Goal: Information Seeking & Learning: Learn about a topic

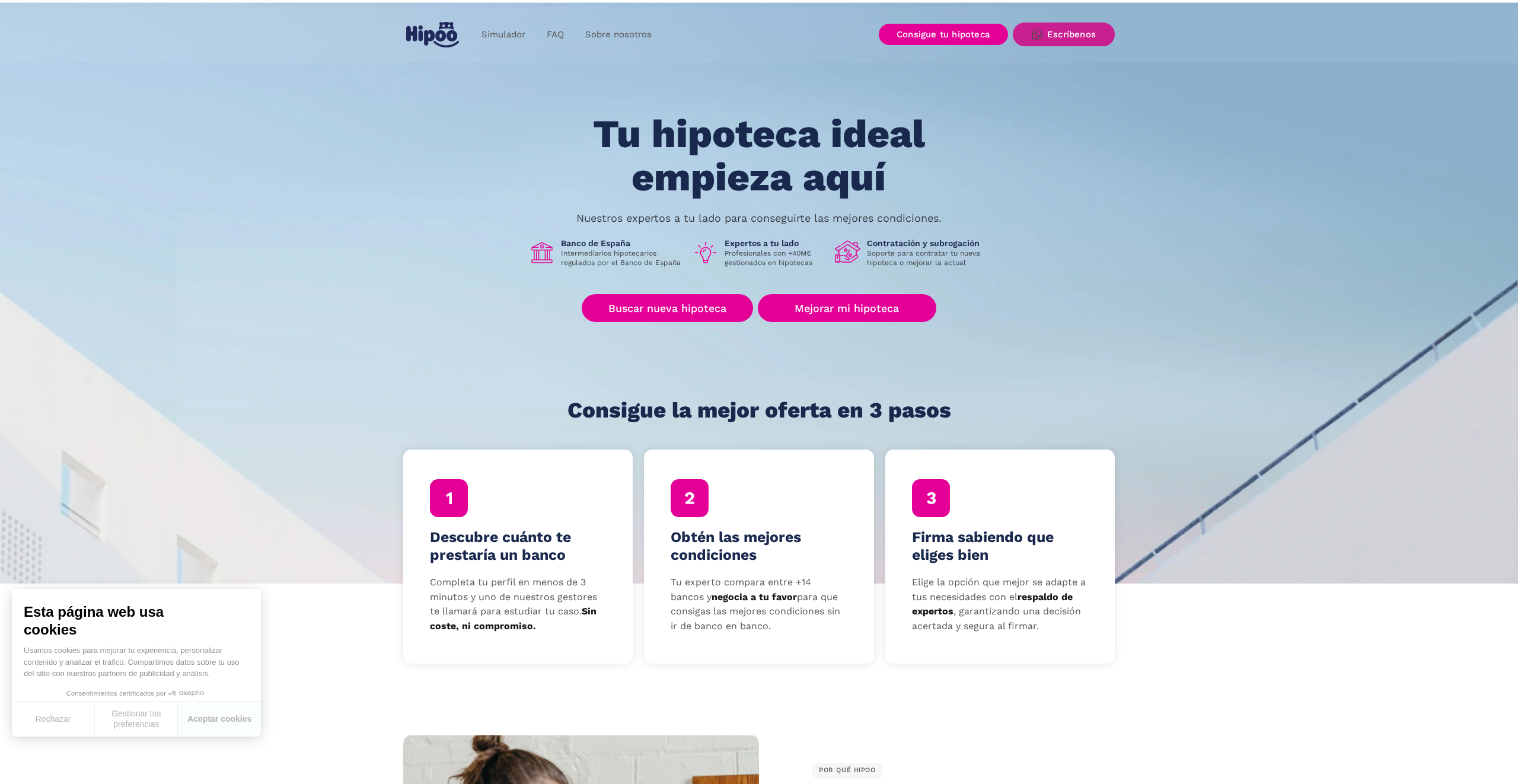
click at [1046, 35] on link "Escríbenos" at bounding box center [1064, 35] width 102 height 24
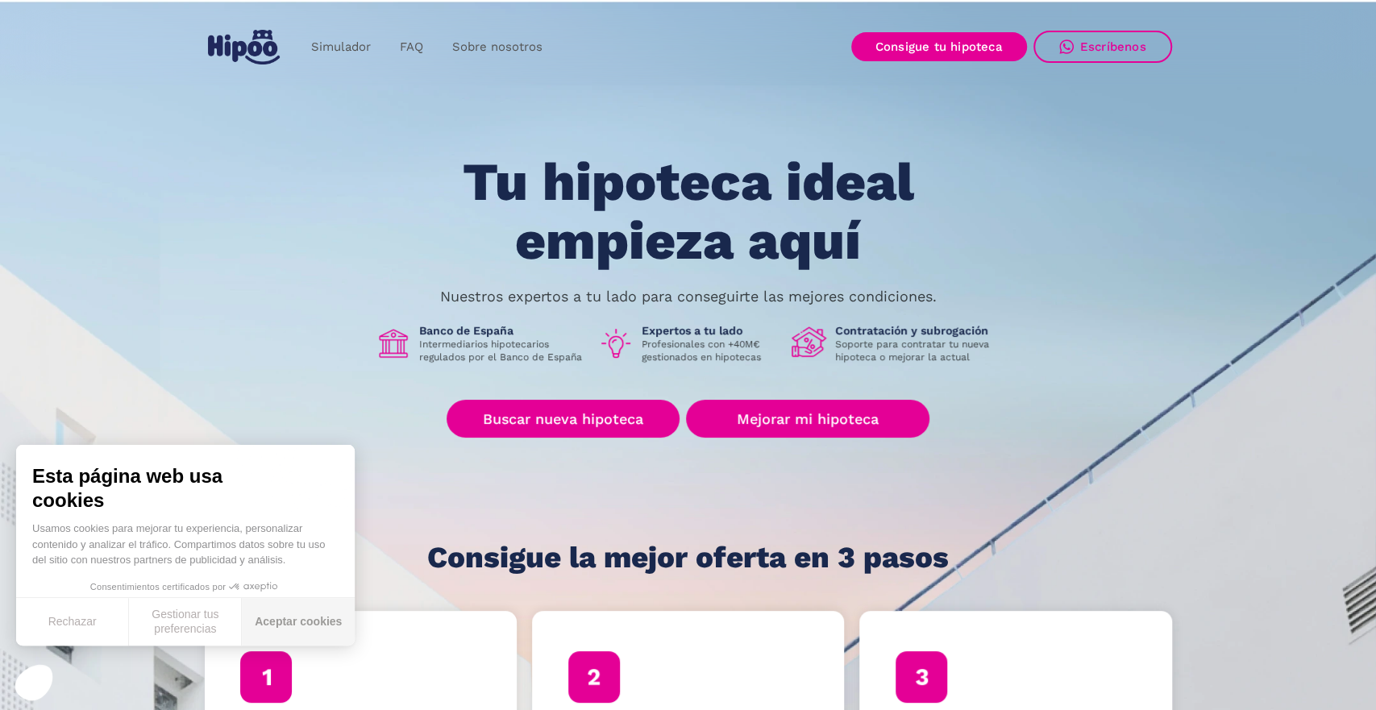
click at [276, 626] on button "Aceptar cookies" at bounding box center [298, 622] width 113 height 48
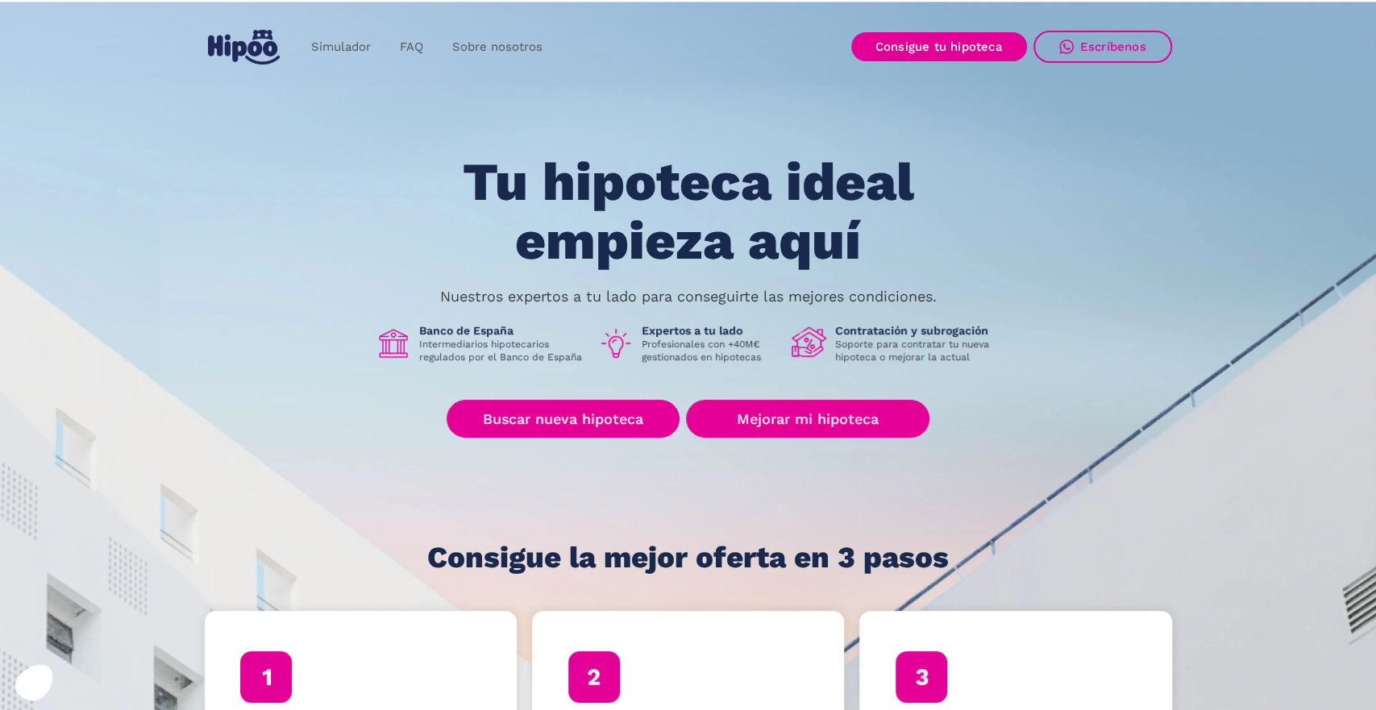
click at [484, 170] on h1 "Tu hipoteca ideal empieza aquí" at bounding box center [687, 211] width 611 height 117
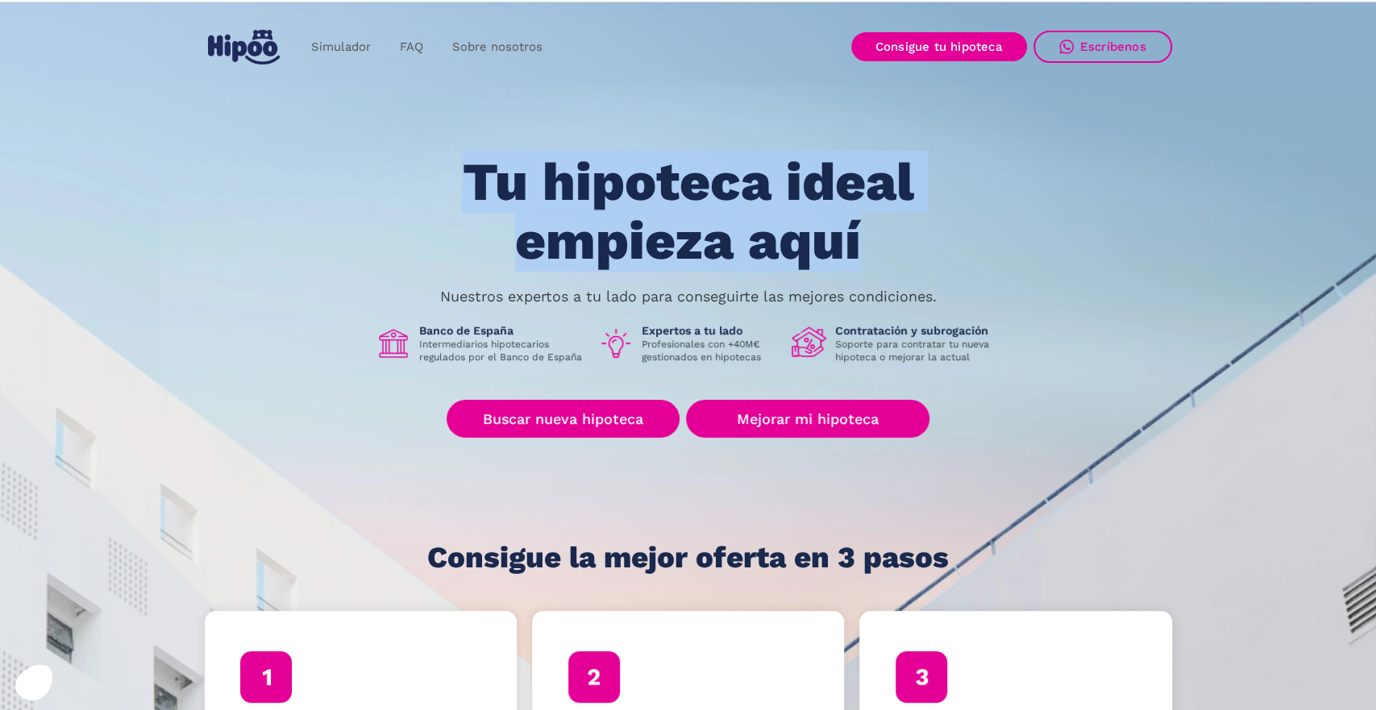
drag, startPoint x: 498, startPoint y: 183, endPoint x: 989, endPoint y: 253, distance: 495.8
click at [989, 253] on h1 "Tu hipoteca ideal empieza aquí" at bounding box center [687, 211] width 611 height 117
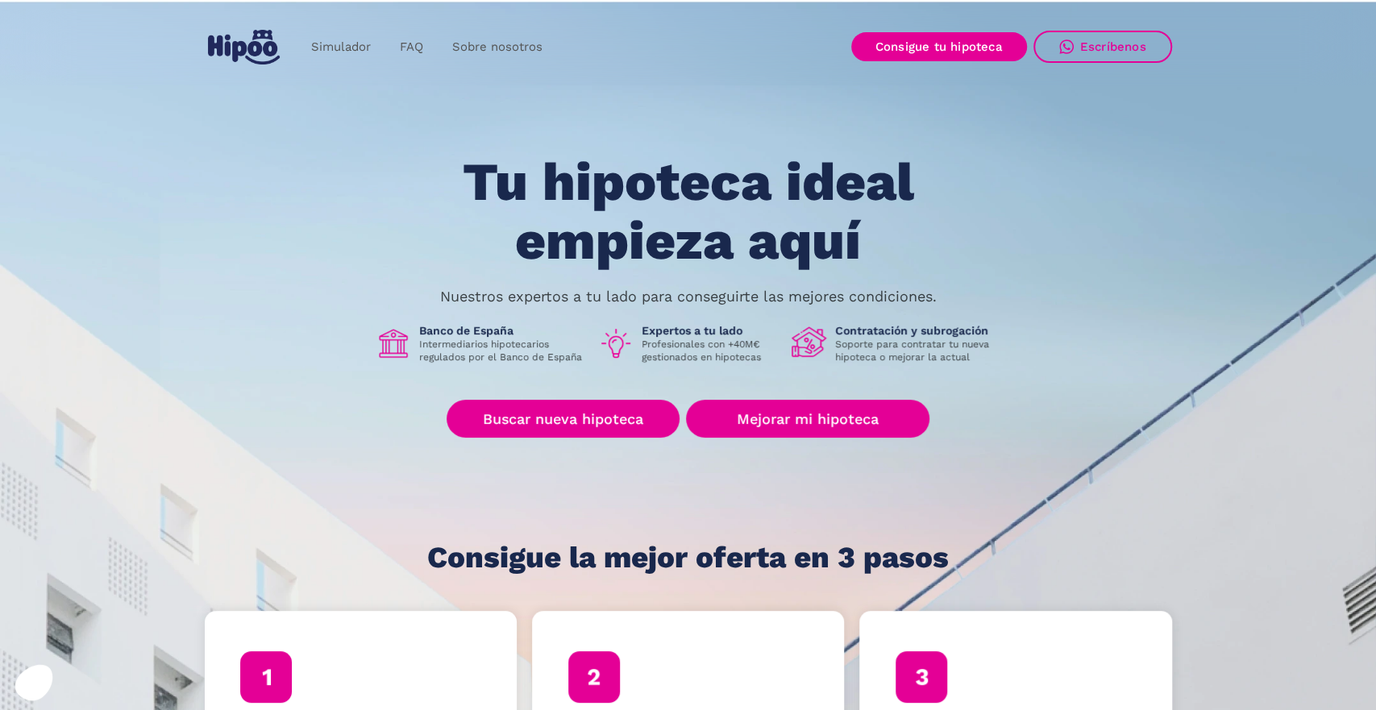
drag, startPoint x: 844, startPoint y: 243, endPoint x: 871, endPoint y: 247, distance: 27.7
click at [844, 243] on h1 "Tu hipoteca ideal empieza aquí" at bounding box center [687, 211] width 611 height 117
drag, startPoint x: 931, startPoint y: 248, endPoint x: 883, endPoint y: 246, distance: 47.6
click at [928, 247] on h1 "Tu hipoteca ideal empieza aquí" at bounding box center [687, 211] width 611 height 117
drag, startPoint x: 883, startPoint y: 246, endPoint x: 875, endPoint y: 247, distance: 8.9
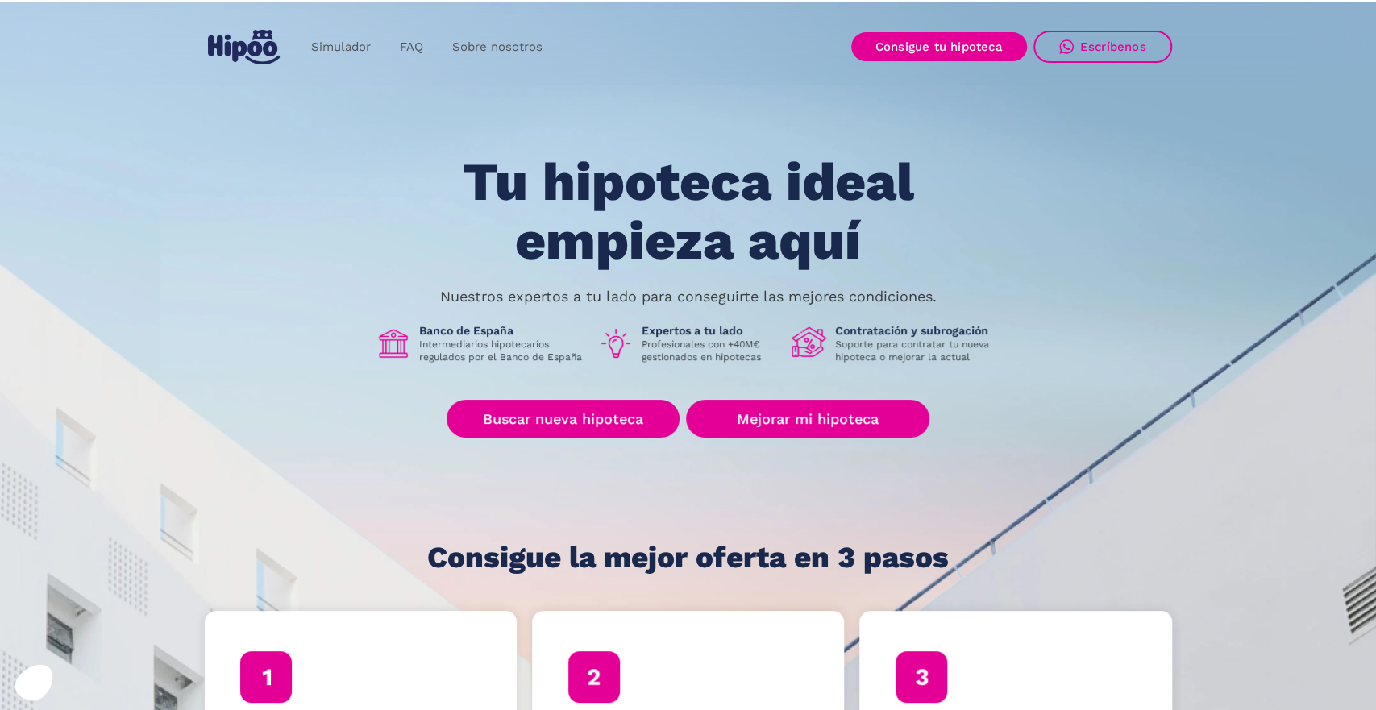
click at [878, 246] on h1 "Tu hipoteca ideal empieza aquí" at bounding box center [687, 211] width 611 height 117
click at [595, 172] on h1 "Tu hipoteca ideal empieza aquí" at bounding box center [687, 211] width 611 height 117
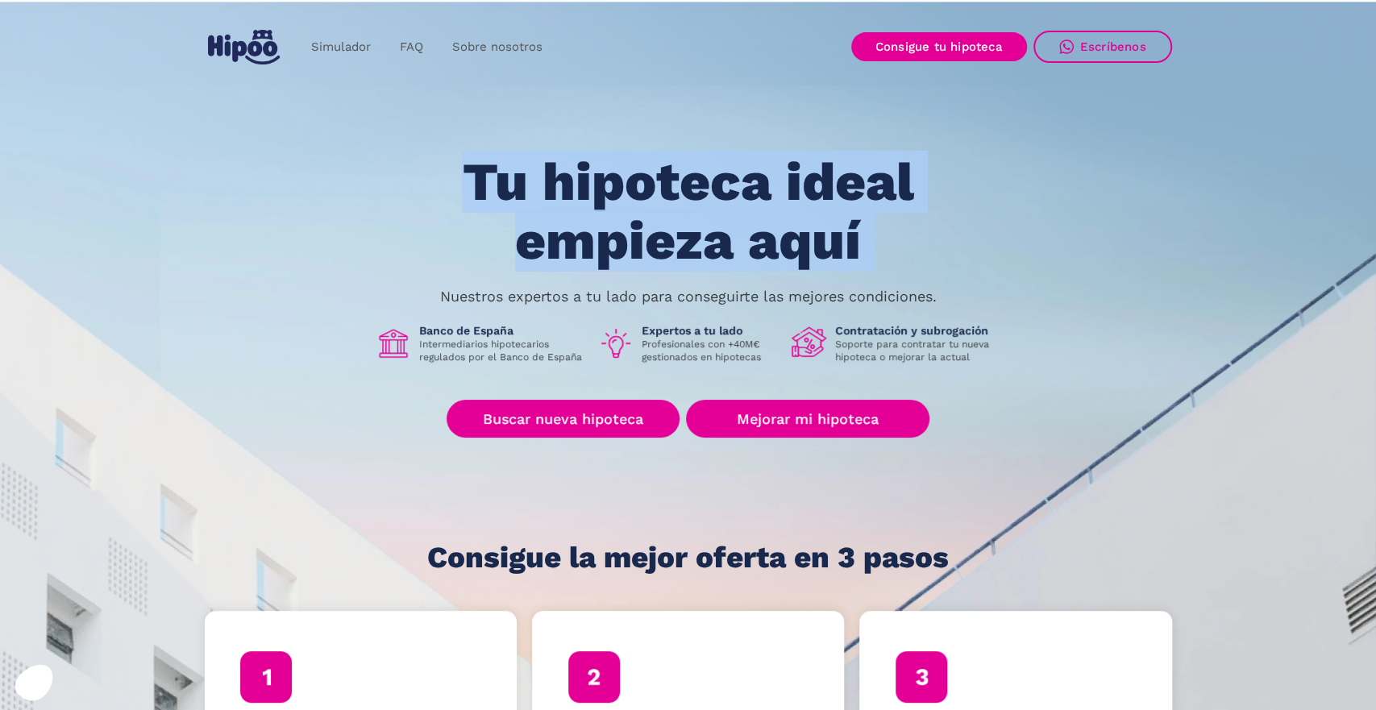
click at [594, 172] on h1 "Tu hipoteca ideal empieza aquí" at bounding box center [687, 211] width 611 height 117
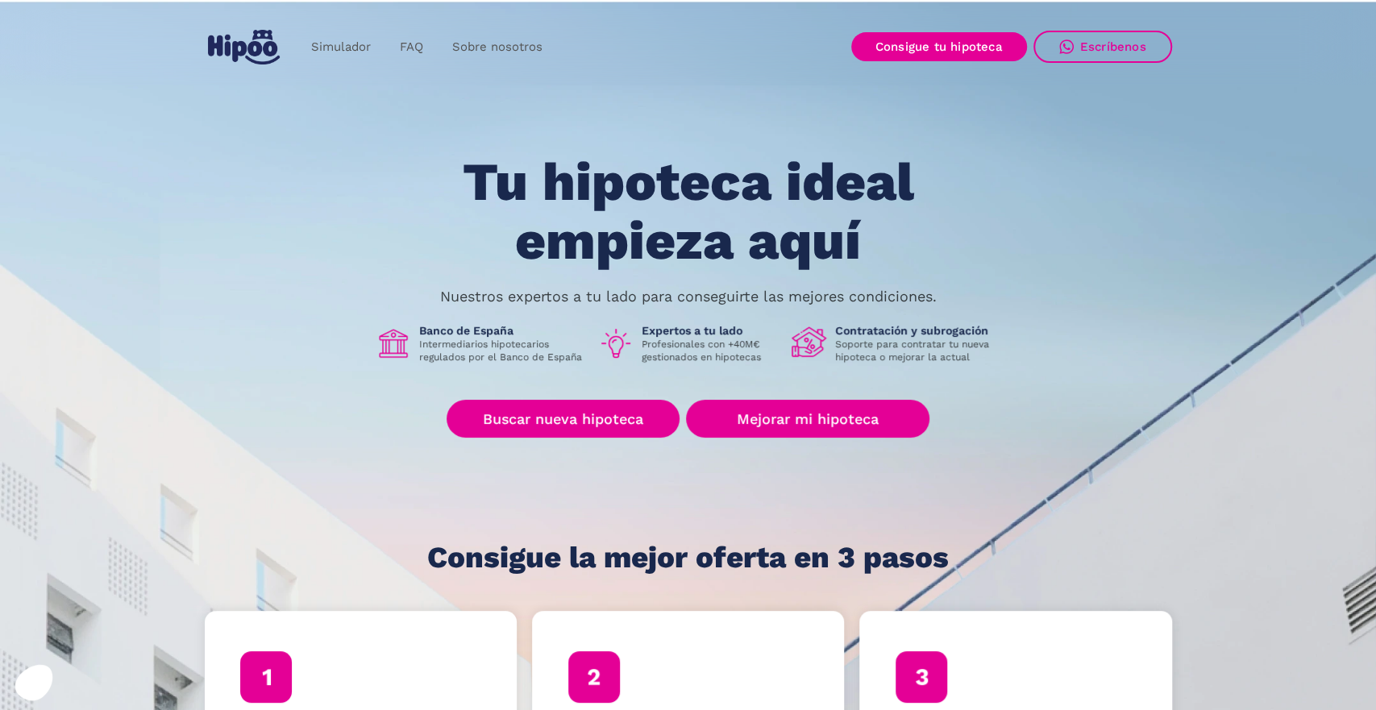
click at [561, 205] on h1 "Tu hipoteca ideal empieza aquí" at bounding box center [687, 211] width 611 height 117
click at [445, 328] on h1 "Banco de España" at bounding box center [502, 330] width 166 height 15
drag, startPoint x: 414, startPoint y: 331, endPoint x: 852, endPoint y: 347, distance: 438.0
click at [790, 347] on div "Banco de España Intermediarios hipotecarios regulados por el Banco de España Ex…" at bounding box center [688, 343] width 625 height 40
click at [932, 346] on p "Soporte para contratar tu nueva hipoteca o mejorar la actual" at bounding box center [918, 351] width 166 height 26
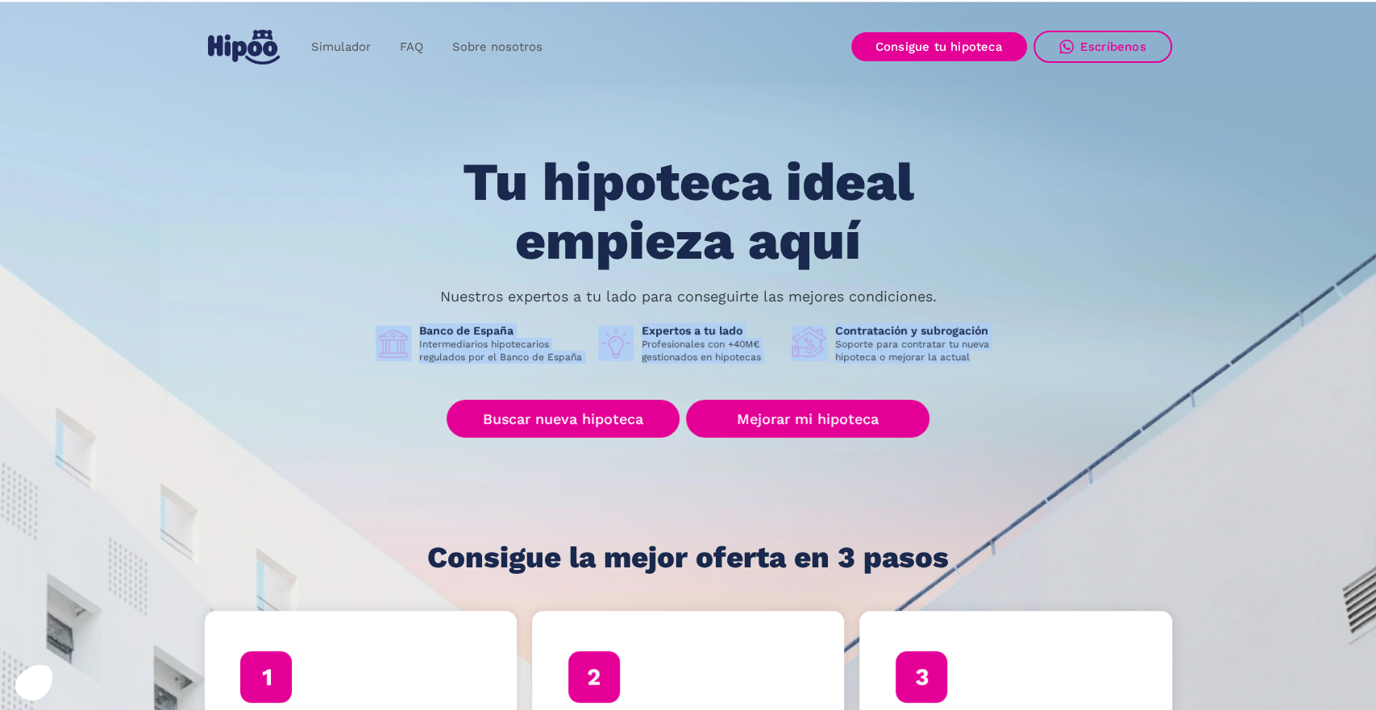
drag, startPoint x: 1014, startPoint y: 353, endPoint x: 351, endPoint y: 318, distance: 664.2
click at [211, 317] on div "Tu hipoteca ideal empieza aquí Nuestros expertos a tu lado para conseguirte las…" at bounding box center [688, 363] width 967 height 421
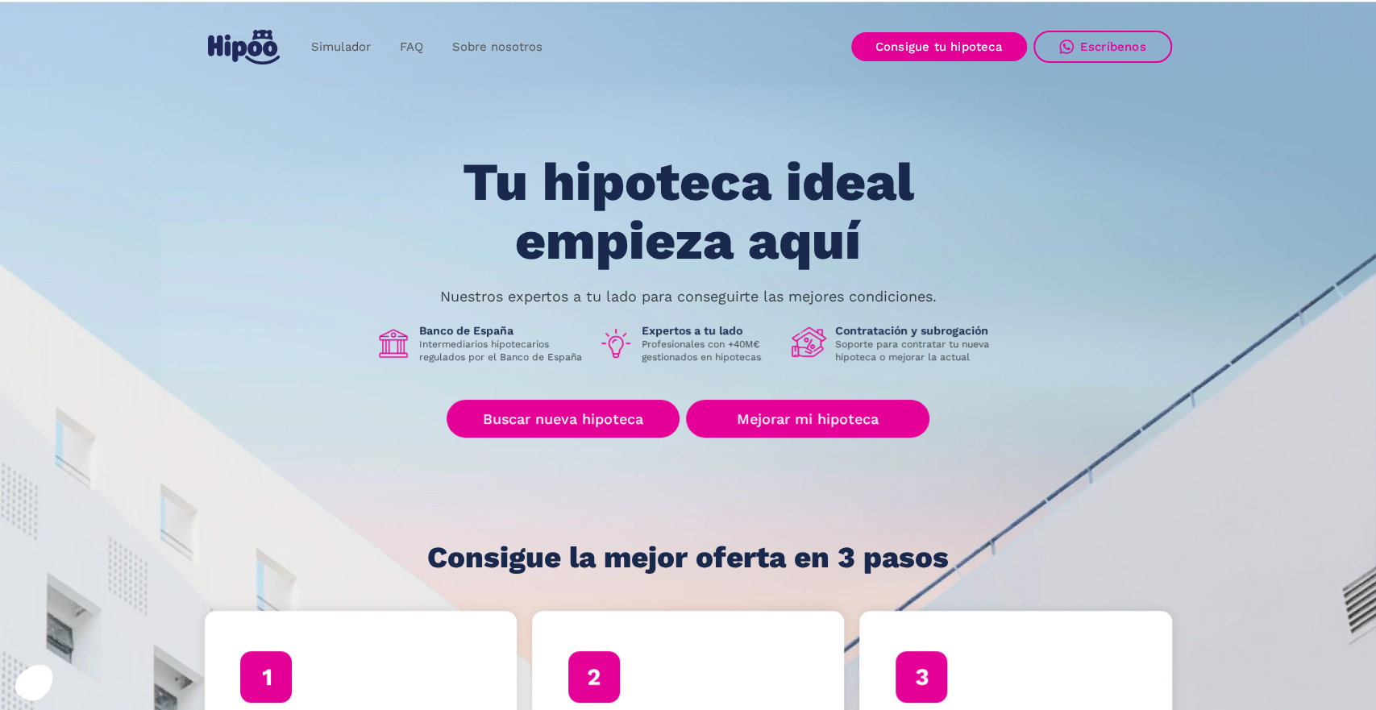
click at [350, 318] on div "Tu hipoteca ideal empieza aquí Nuestros expertos a tu lado para conseguirte las…" at bounding box center [688, 363] width 967 height 421
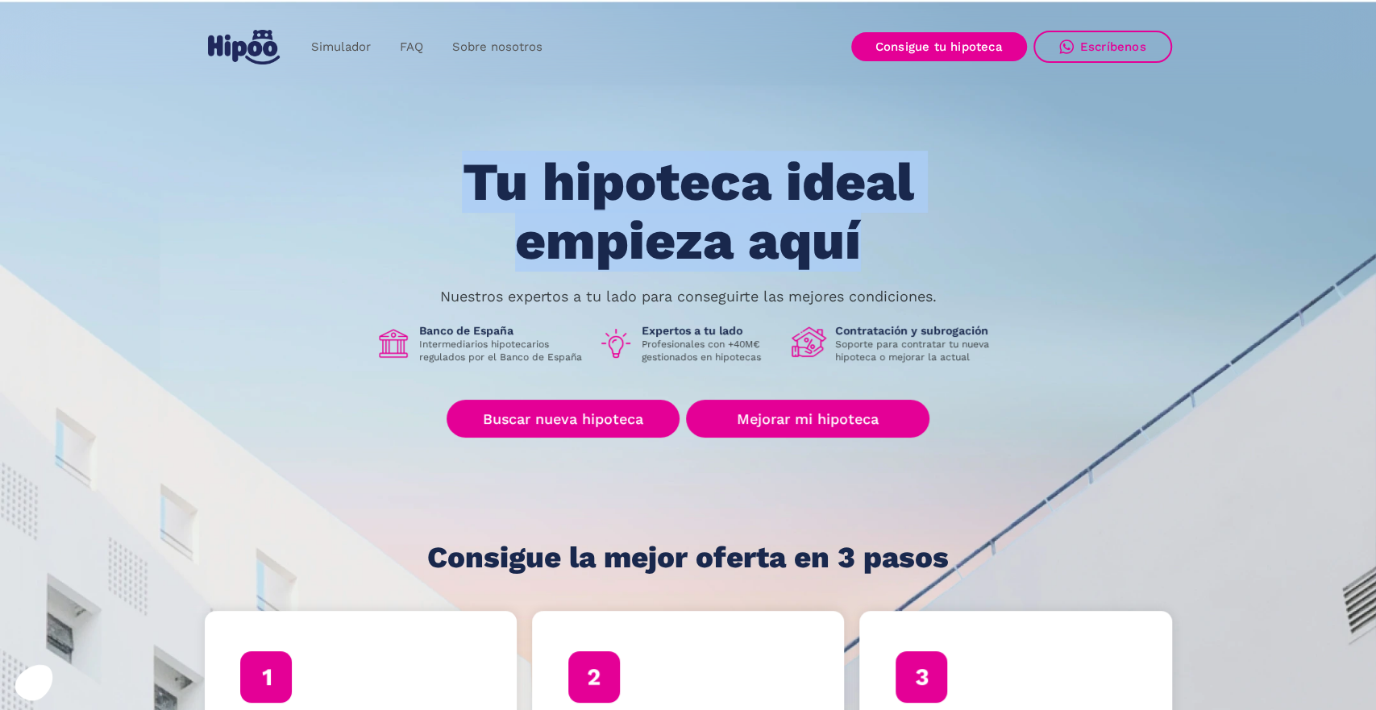
drag, startPoint x: 501, startPoint y: 167, endPoint x: 948, endPoint y: 252, distance: 454.6
click at [969, 252] on h1 "Tu hipoteca ideal empieza aquí" at bounding box center [687, 211] width 611 height 117
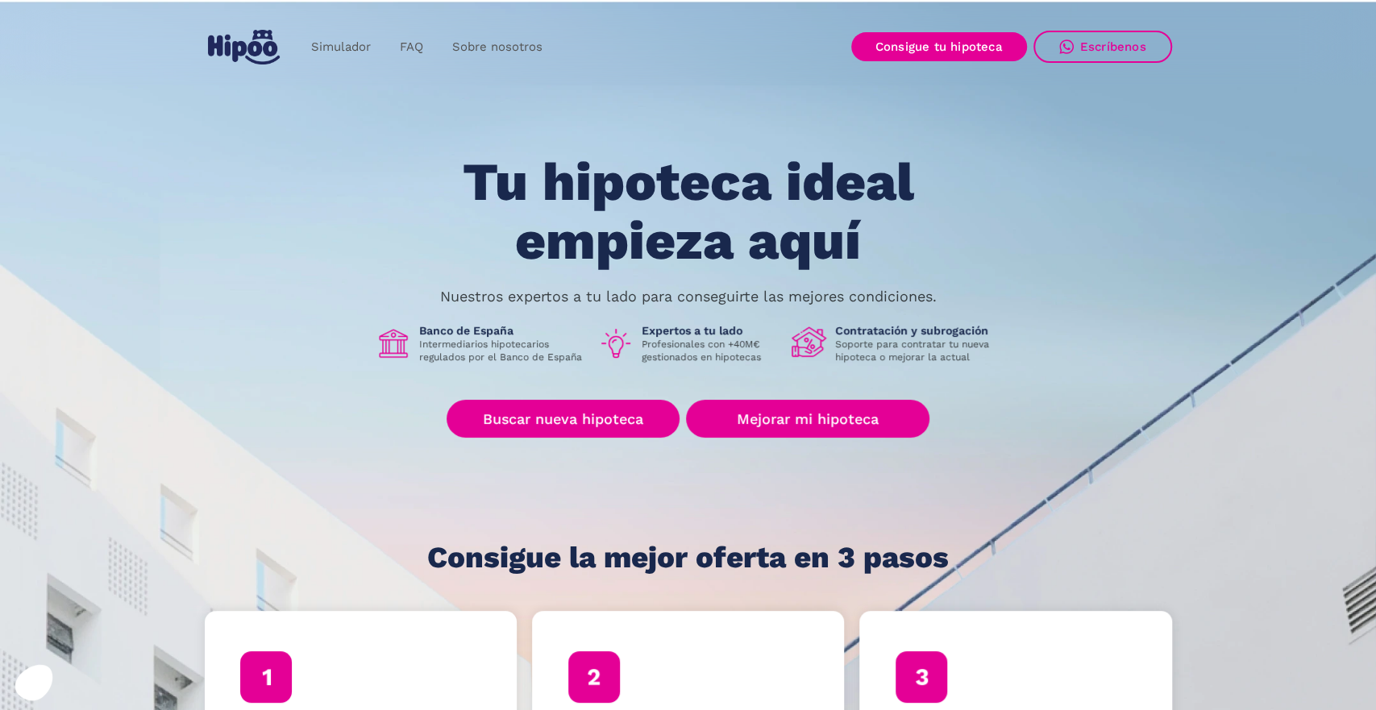
click at [858, 255] on h1 "Tu hipoteca ideal empieza aquí" at bounding box center [687, 211] width 611 height 117
click at [881, 567] on h1 "Consigue la mejor oferta en 3 pasos" at bounding box center [687, 558] width 521 height 32
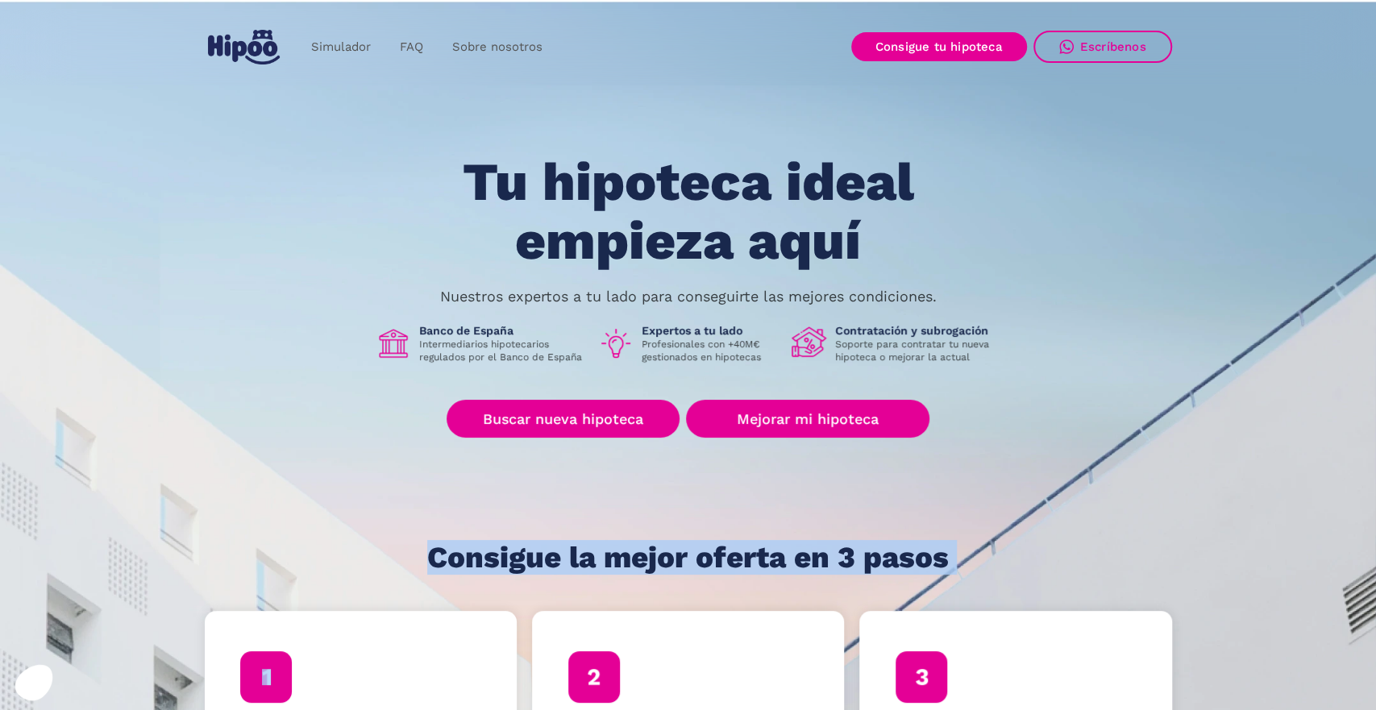
drag, startPoint x: 881, startPoint y: 567, endPoint x: 853, endPoint y: 566, distance: 28.3
click at [881, 567] on h1 "Consigue la mejor oferta en 3 pasos" at bounding box center [687, 558] width 521 height 32
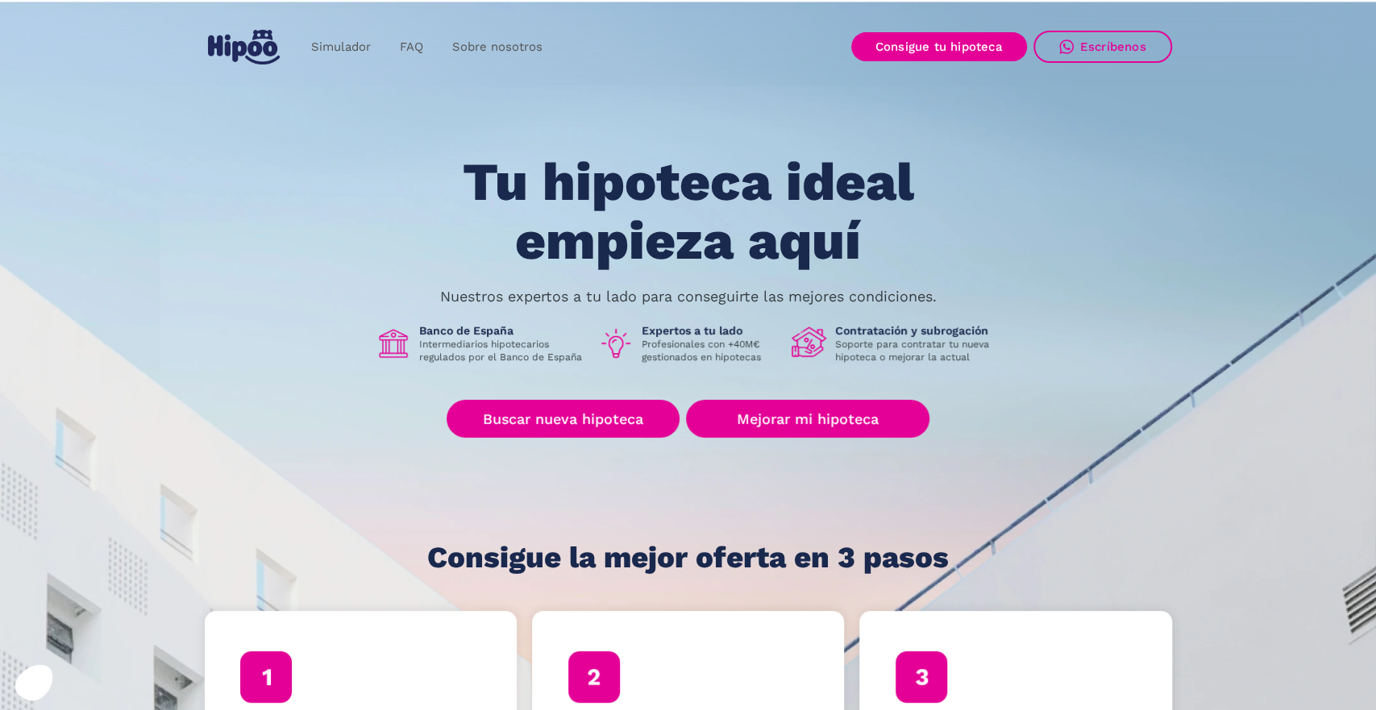
click at [758, 555] on h1 "Consigue la mejor oferta en 3 pasos" at bounding box center [687, 558] width 521 height 32
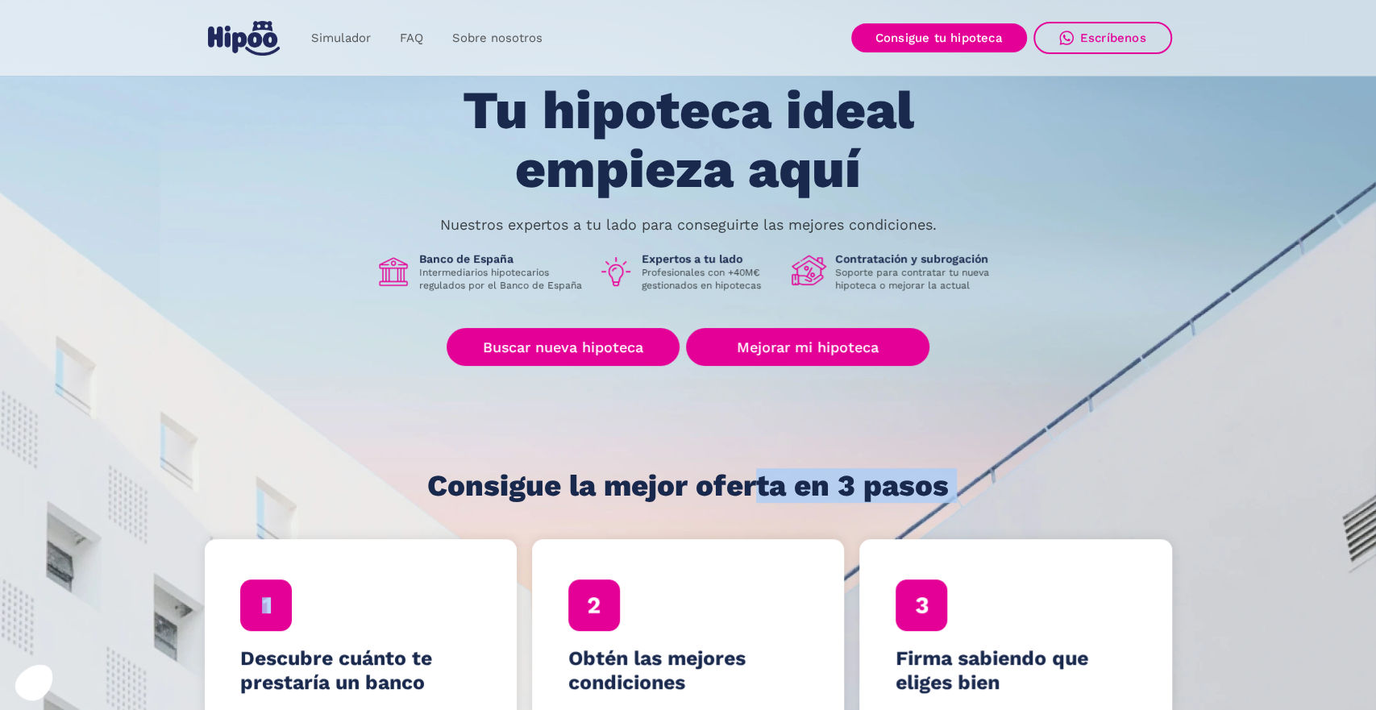
scroll to position [88, 0]
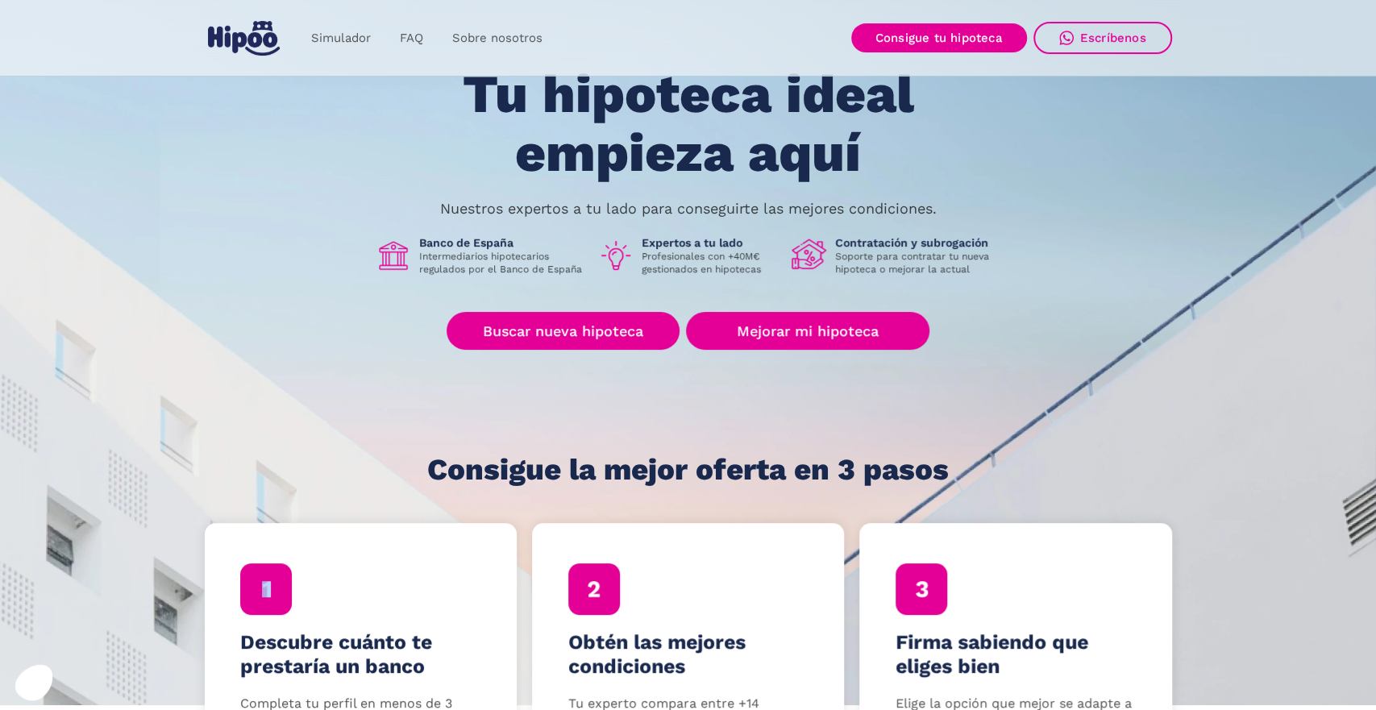
click at [598, 509] on section "Tu hipoteca ideal empieza aquí Nuestros expertos a tu lado para conseguirte las…" at bounding box center [688, 308] width 1376 height 795
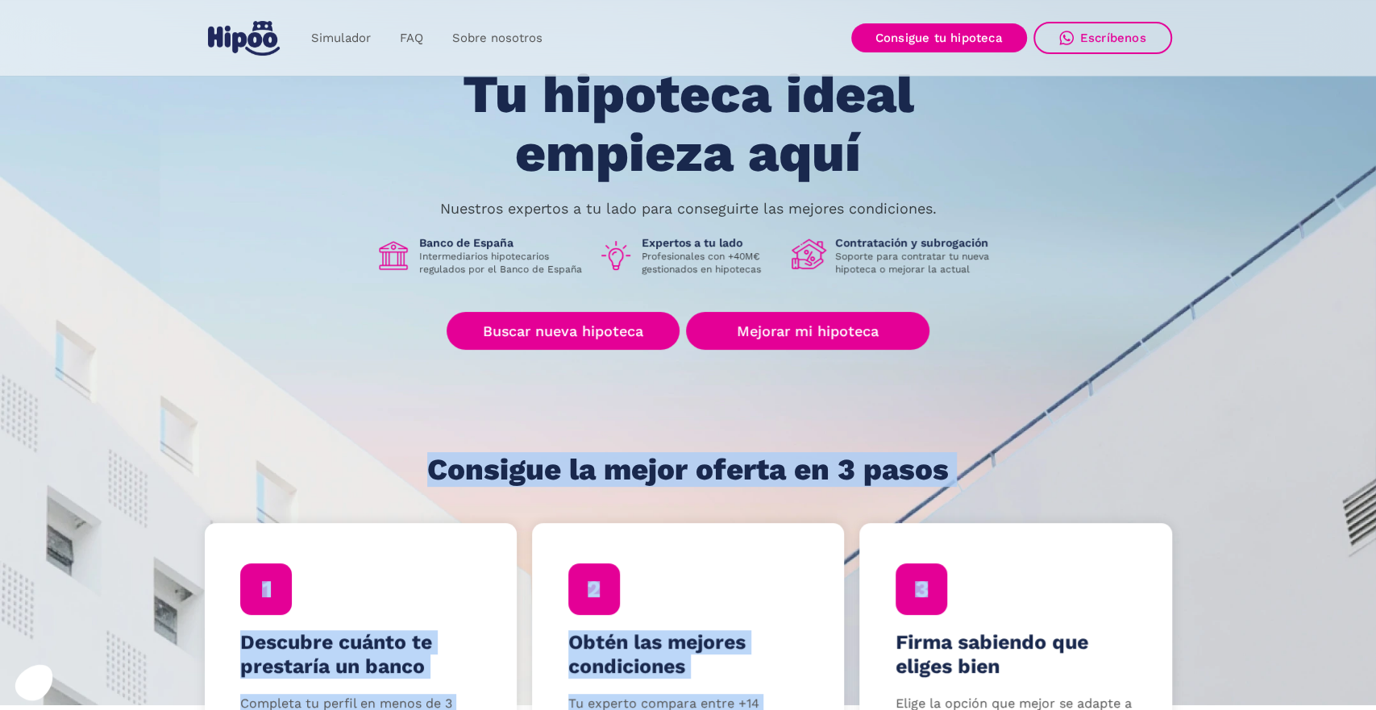
drag, startPoint x: 424, startPoint y: 469, endPoint x: 999, endPoint y: 505, distance: 575.8
click at [884, 459] on h1 "Consigue la mejor oferta en 3 pasos" at bounding box center [687, 470] width 521 height 32
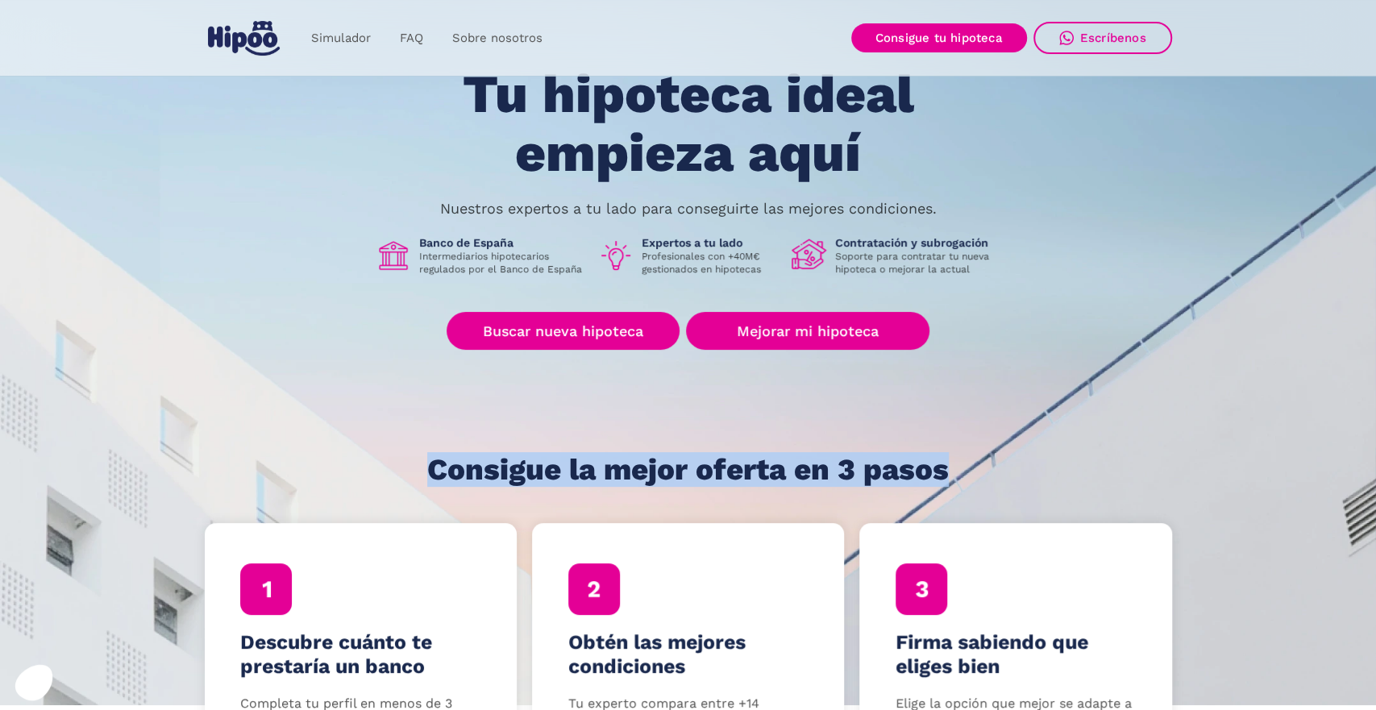
drag, startPoint x: 958, startPoint y: 467, endPoint x: 418, endPoint y: 465, distance: 540.8
click at [418, 465] on div "Tu hipoteca ideal empieza aquí Nuestros expertos a tu lado para conseguirte las…" at bounding box center [688, 275] width 967 height 421
